Goal: Task Accomplishment & Management: Use online tool/utility

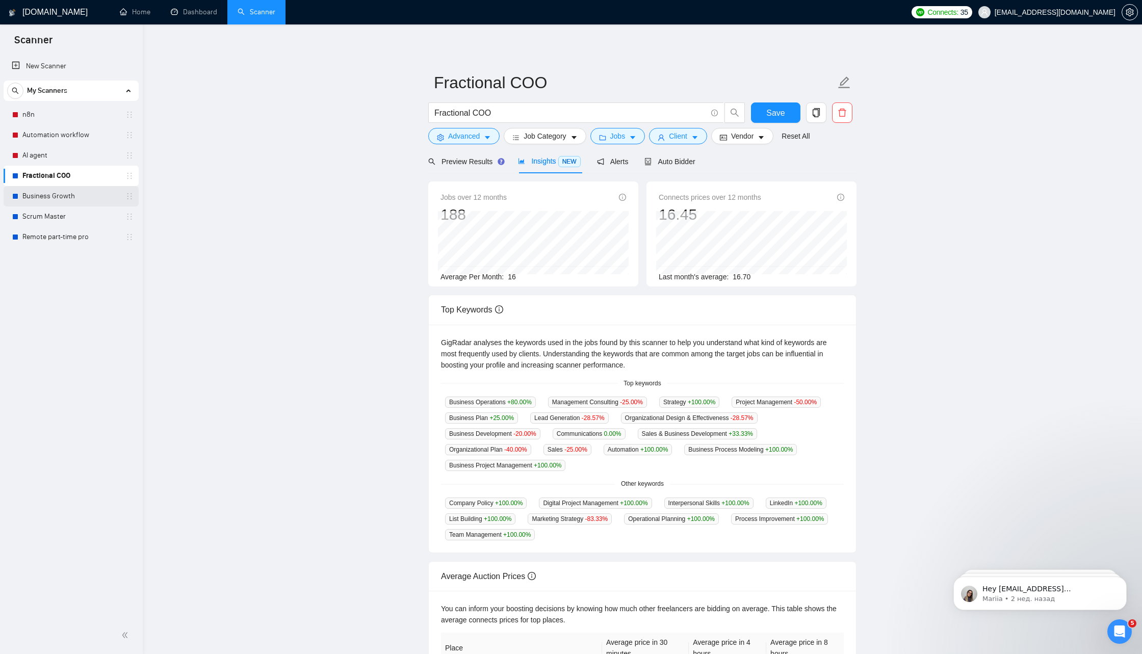
click at [82, 197] on link "Business Growth" at bounding box center [70, 196] width 97 height 20
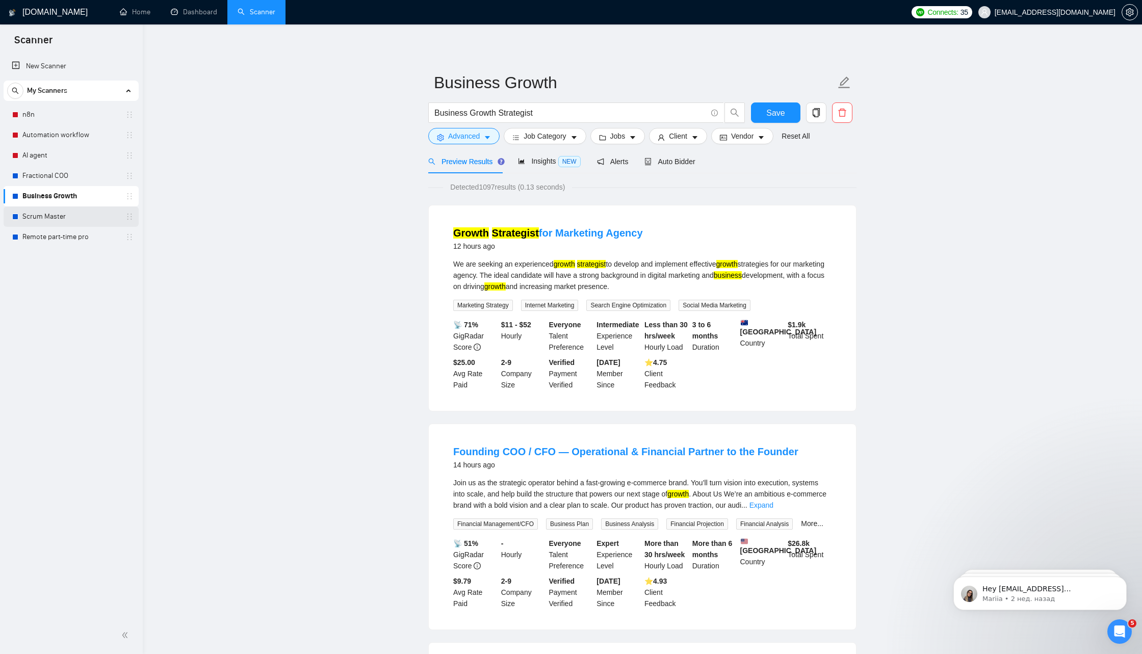
click at [84, 212] on link "Scrum Master" at bounding box center [70, 216] width 97 height 20
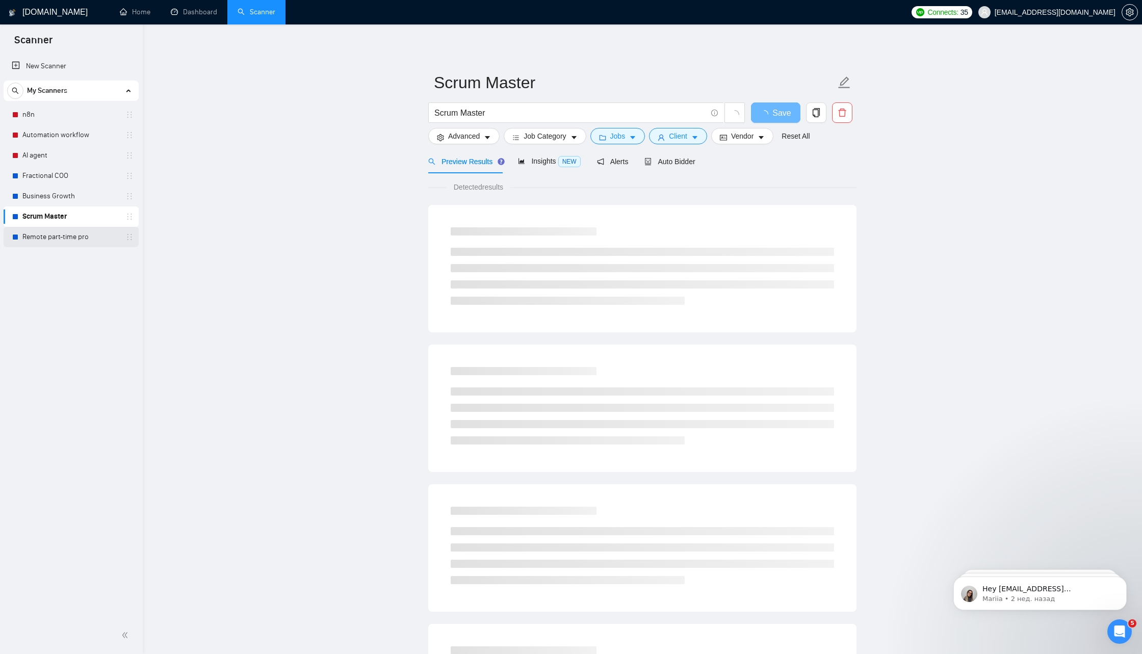
click at [87, 239] on link "Remote part-time pro" at bounding box center [70, 237] width 97 height 20
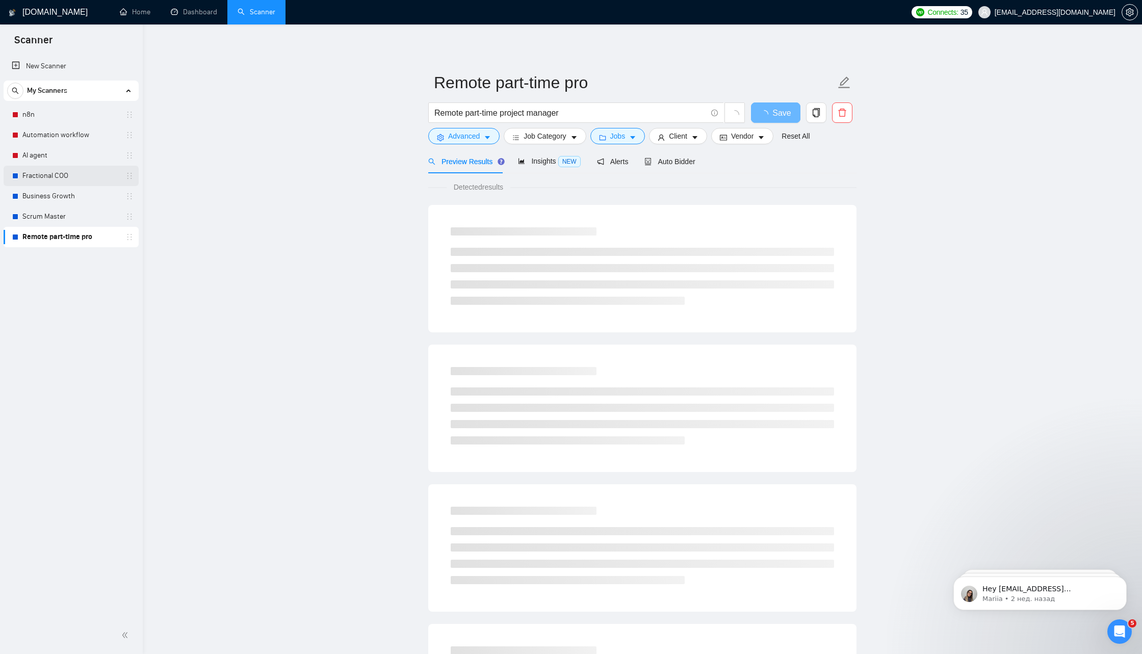
click at [76, 174] on link "Fractional COO" at bounding box center [70, 176] width 97 height 20
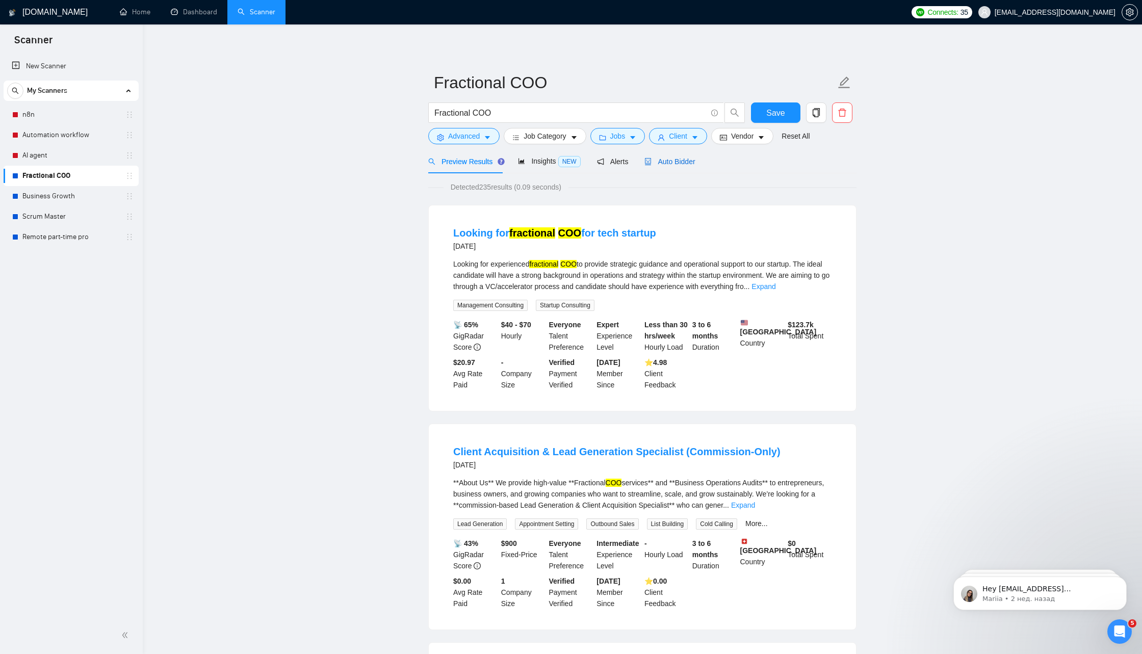
click at [680, 159] on span "Auto Bidder" at bounding box center [669, 162] width 50 height 8
